Goal: Find specific fact: Find specific fact

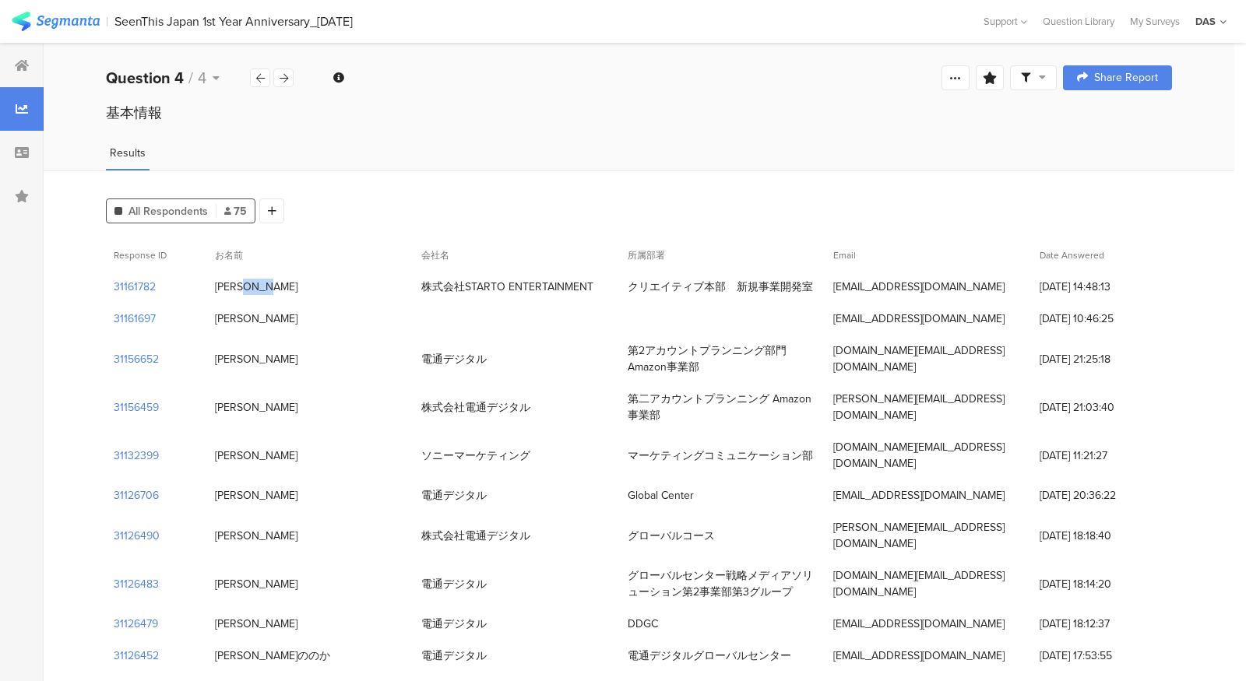
drag, startPoint x: 266, startPoint y: 282, endPoint x: 215, endPoint y: 283, distance: 51.4
click at [215, 283] on div "[PERSON_NAME]" at bounding box center [310, 287] width 206 height 32
copy div "[PERSON_NAME]"
click at [392, 138] on div "基本情報" at bounding box center [639, 128] width 1191 height 50
